Goal: Task Accomplishment & Management: Manage account settings

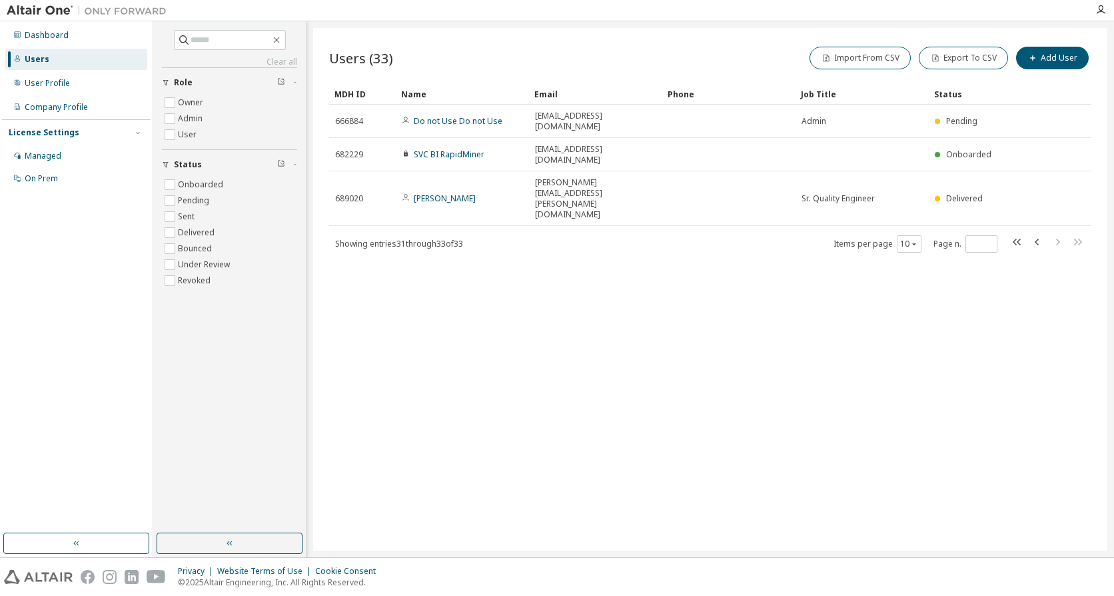
click at [465, 149] on link "SVC BI RapidMiner" at bounding box center [449, 154] width 71 height 11
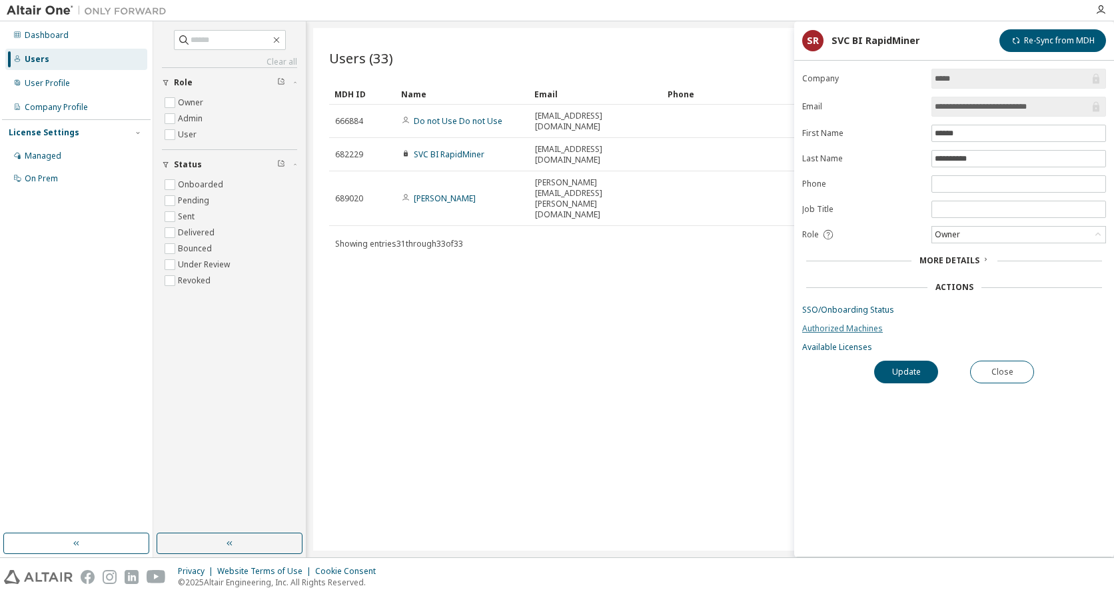
click at [832, 323] on link "Authorized Machines" at bounding box center [954, 328] width 304 height 11
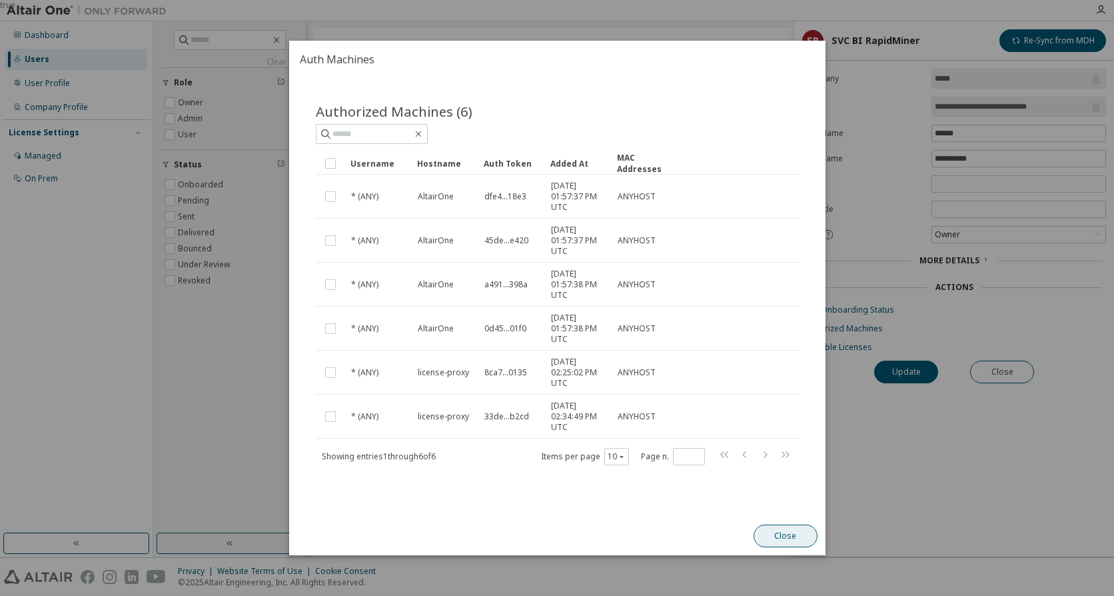
click at [778, 528] on button "Close" at bounding box center [785, 535] width 64 height 23
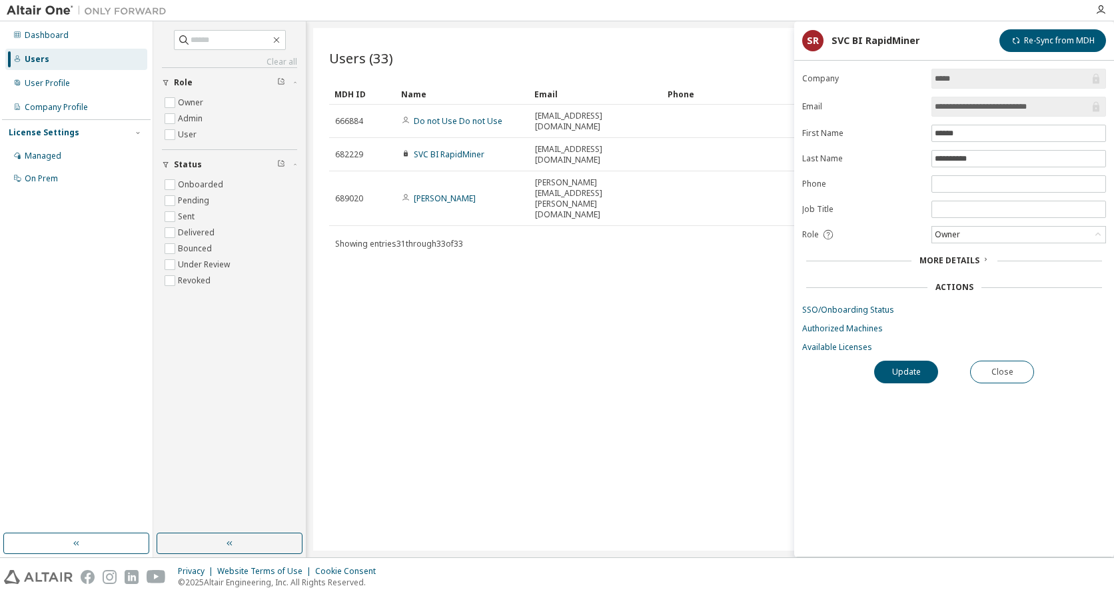
click at [568, 359] on div "Users (33) Import From CSV Export To CSV Add User Clear Load Save Save As Field…" at bounding box center [710, 289] width 794 height 522
click at [983, 378] on button "Close" at bounding box center [1002, 372] width 64 height 23
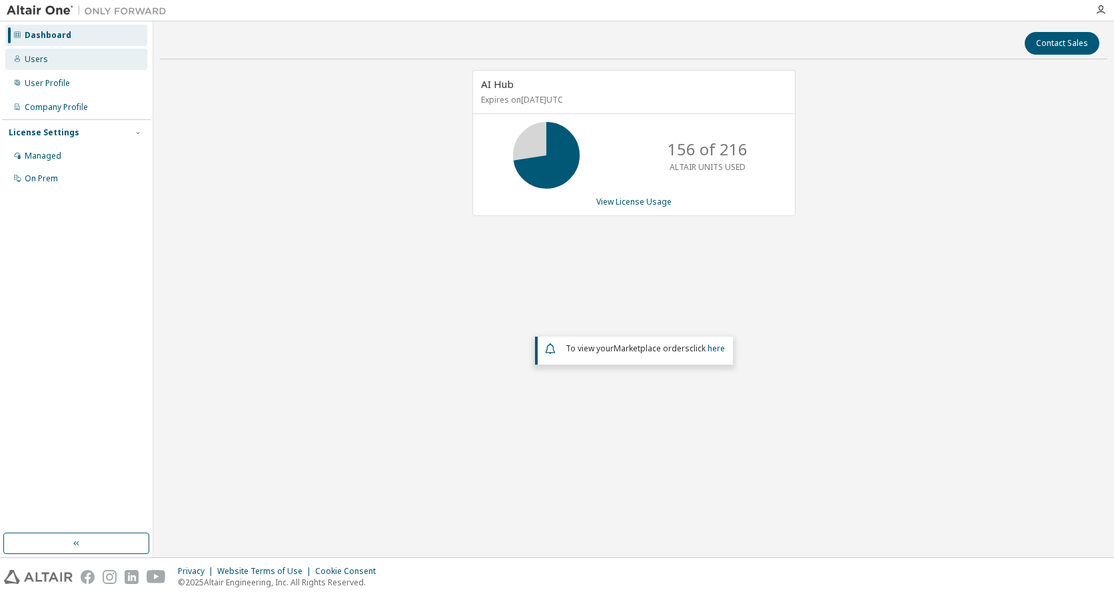
click at [53, 61] on div "Users" at bounding box center [76, 59] width 142 height 21
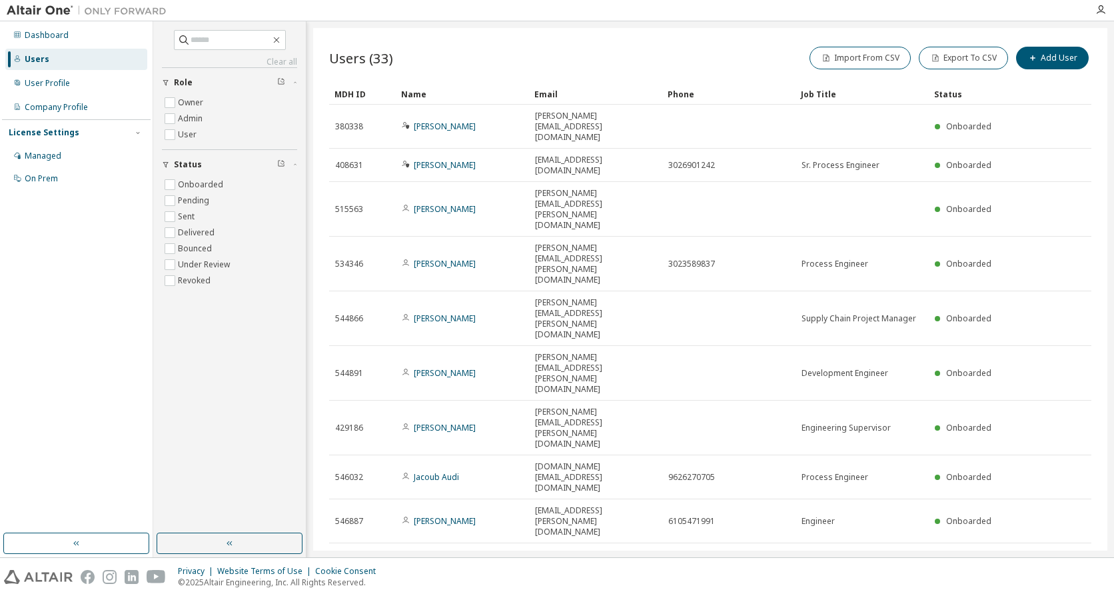
click at [437, 65] on div "Users (33) Import From CSV Export To CSV Add User" at bounding box center [710, 58] width 762 height 28
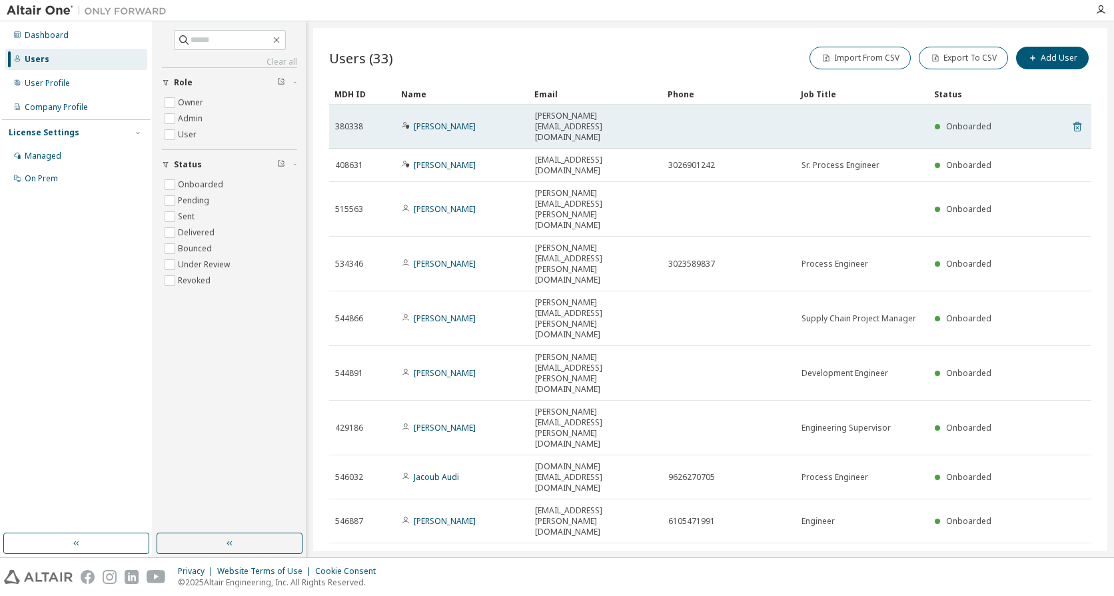
click at [1076, 122] on icon at bounding box center [1078, 127] width 8 height 10
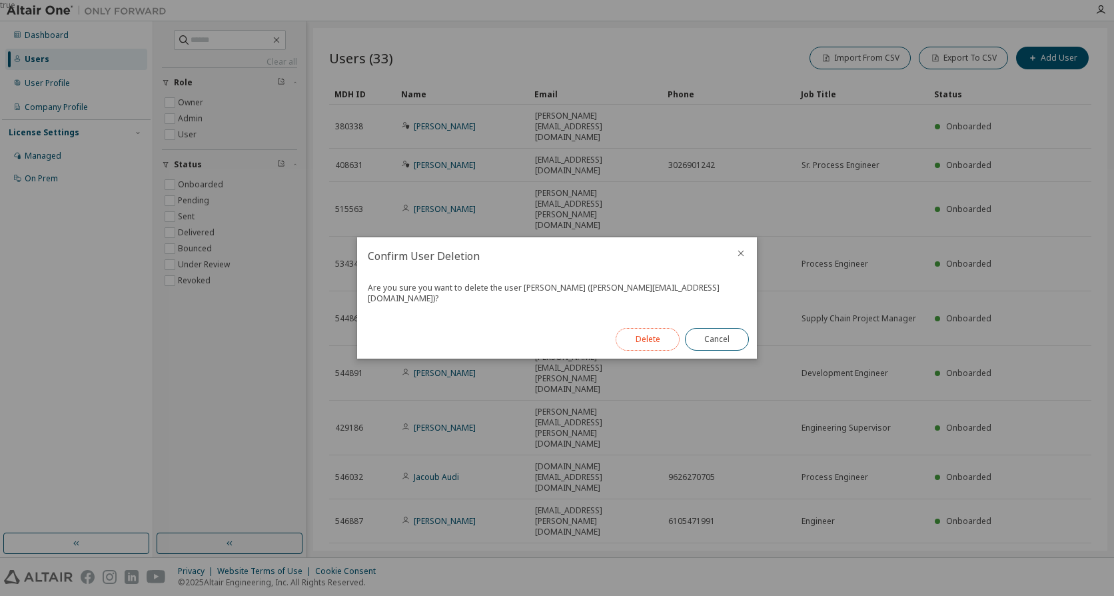
click at [650, 330] on button "Delete" at bounding box center [648, 339] width 64 height 23
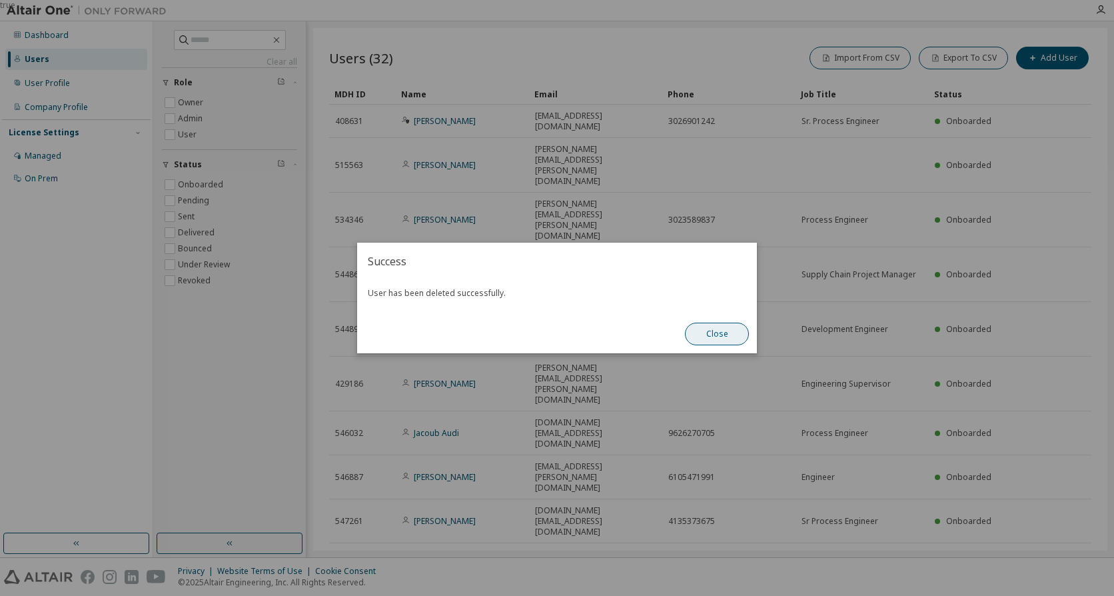
click at [712, 343] on button "Close" at bounding box center [717, 334] width 64 height 23
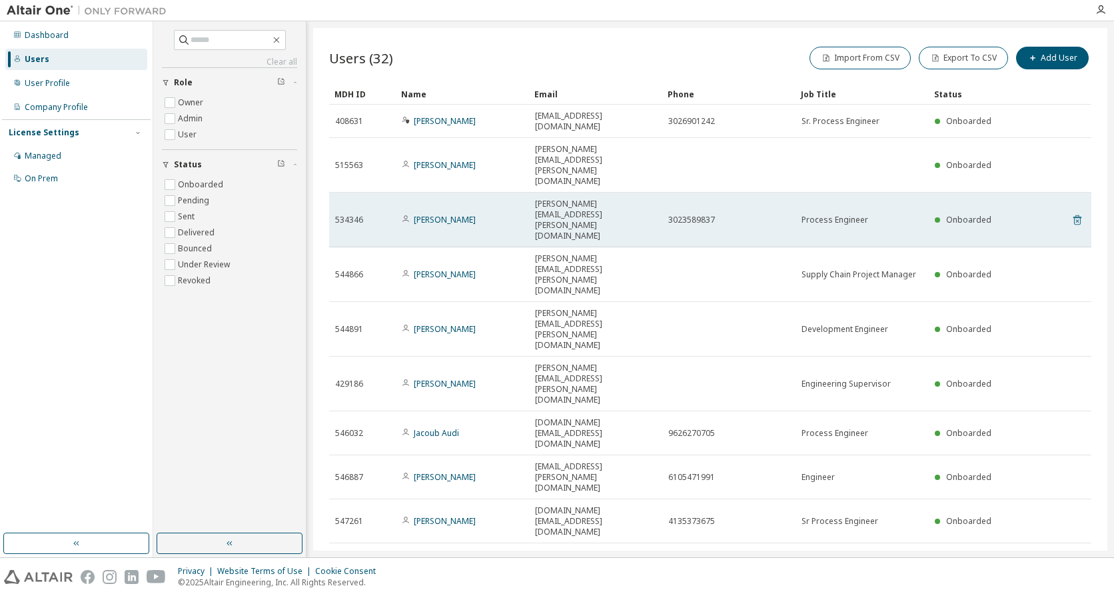
click at [1076, 215] on icon at bounding box center [1078, 220] width 8 height 10
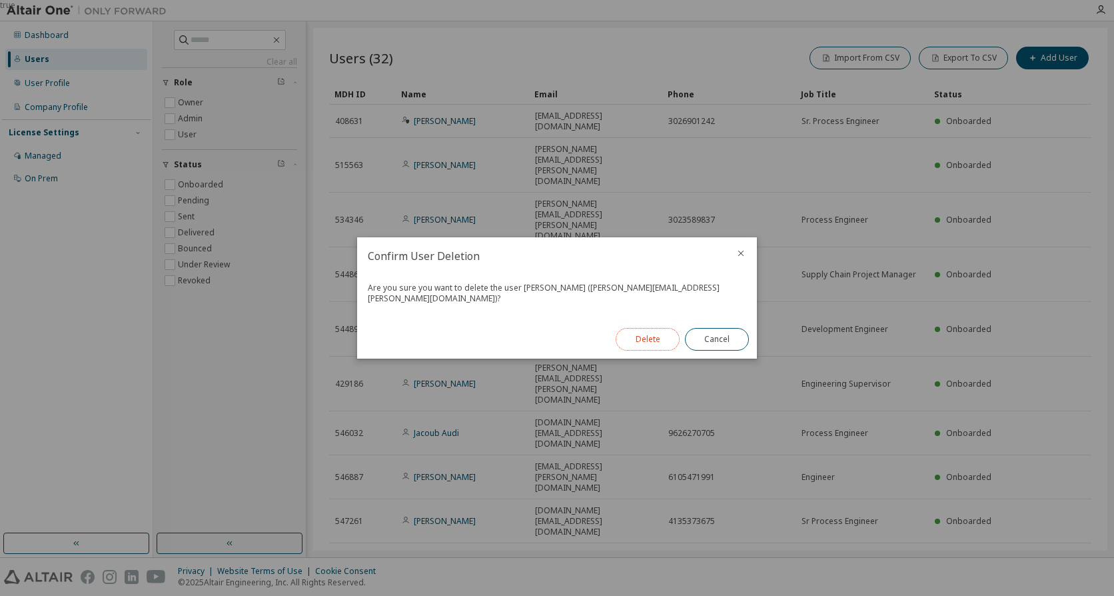
click at [665, 333] on button "Delete" at bounding box center [648, 339] width 64 height 23
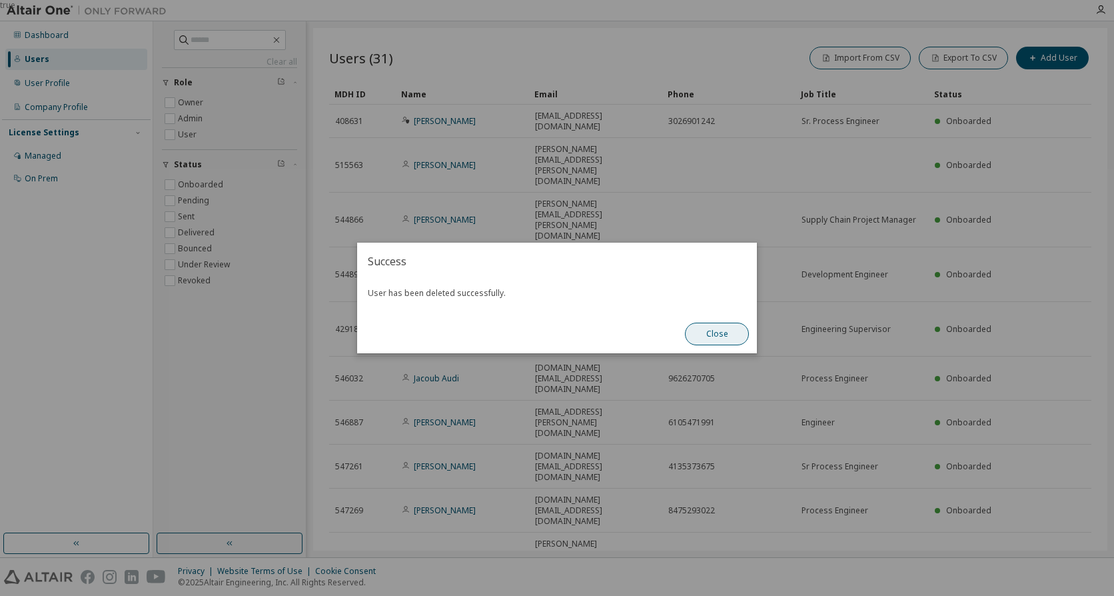
click at [730, 338] on button "Close" at bounding box center [717, 334] width 64 height 23
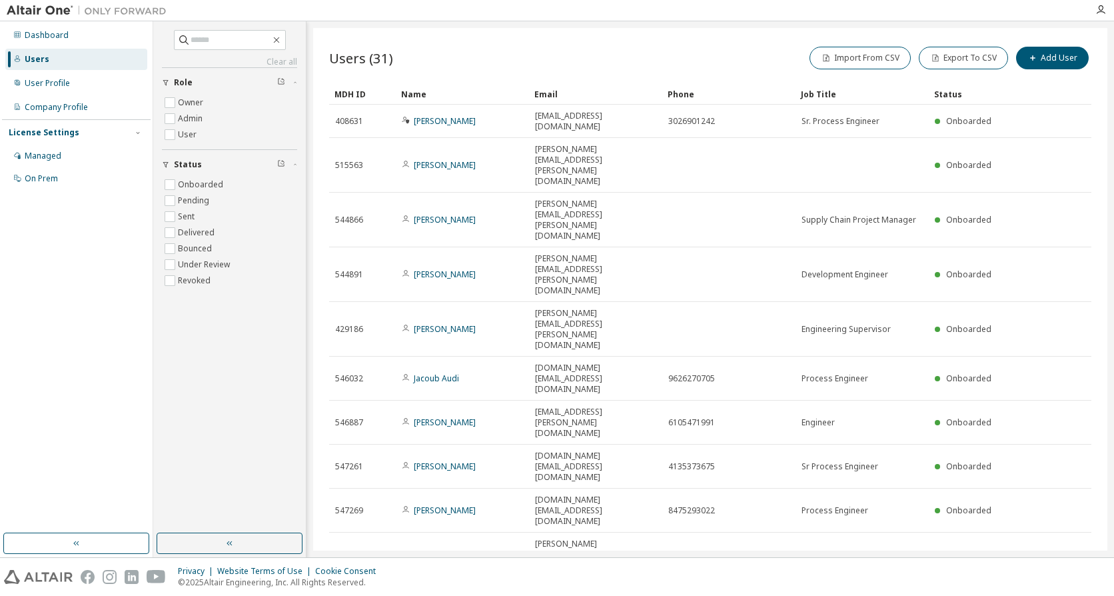
drag, startPoint x: 620, startPoint y: 376, endPoint x: 434, endPoint y: 334, distance: 190.6
click at [402, 595] on span "Showing entries 1 through 10 of 31" at bounding box center [396, 604] width 123 height 11
